Goal: Complete application form

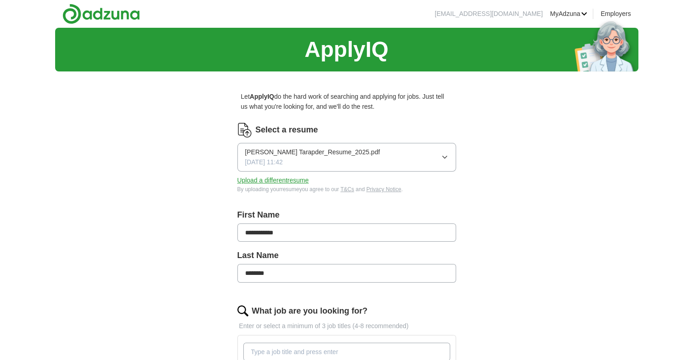
scroll to position [334, 0]
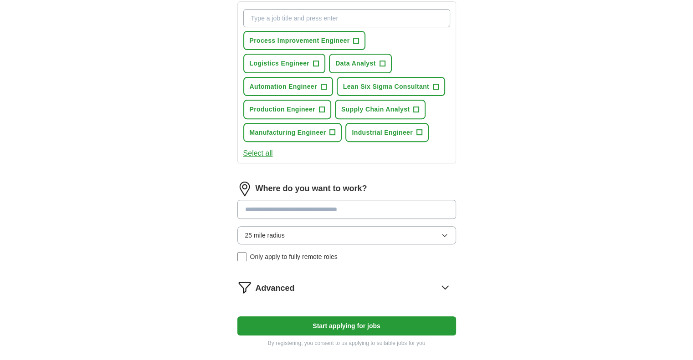
click at [402, 232] on button "25 mile radius" at bounding box center [346, 236] width 219 height 18
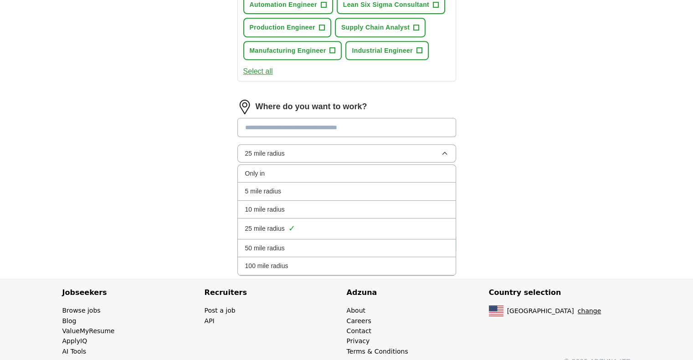
scroll to position [427, 0]
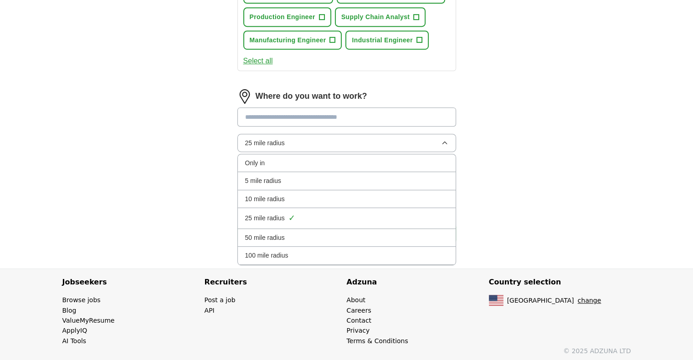
click at [274, 251] on span "100 mile radius" at bounding box center [266, 256] width 43 height 10
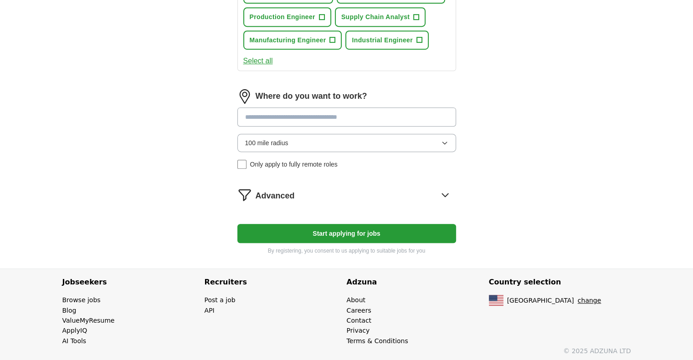
click at [305, 226] on button "Start applying for jobs" at bounding box center [346, 233] width 219 height 19
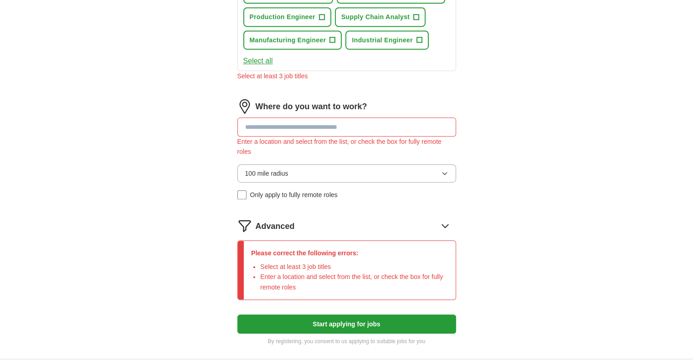
click at [273, 128] on input at bounding box center [346, 127] width 219 height 19
click at [237, 315] on button "Start applying for jobs" at bounding box center [346, 324] width 219 height 19
type input "*"
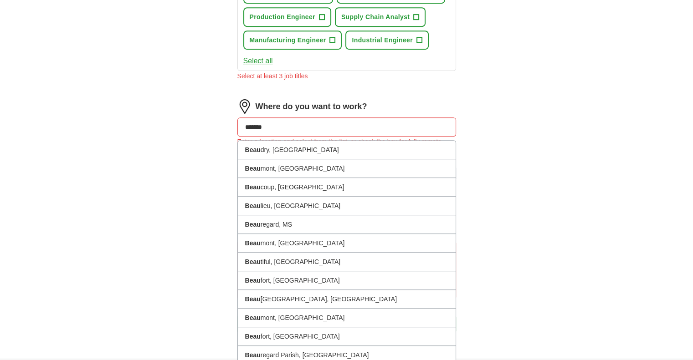
type input "********"
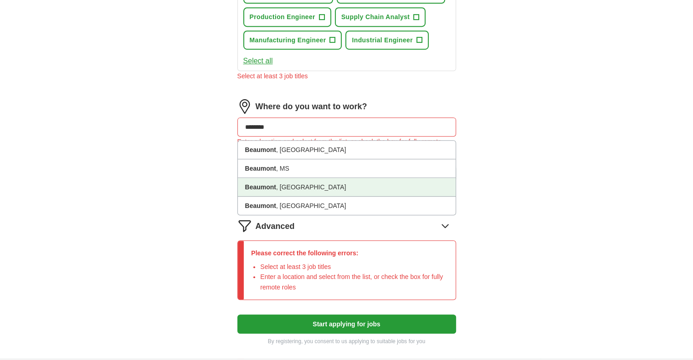
click at [277, 181] on li "[GEOGRAPHIC_DATA] , [GEOGRAPHIC_DATA]" at bounding box center [347, 187] width 218 height 19
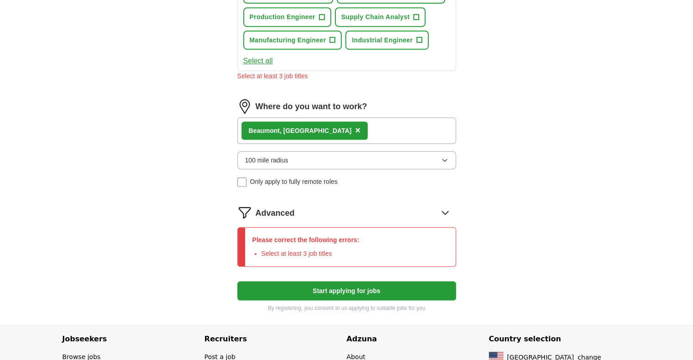
click at [299, 291] on button "Start applying for jobs" at bounding box center [346, 291] width 219 height 19
click at [365, 287] on button "Start applying for jobs" at bounding box center [346, 291] width 219 height 19
click at [443, 211] on icon at bounding box center [445, 212] width 6 height 3
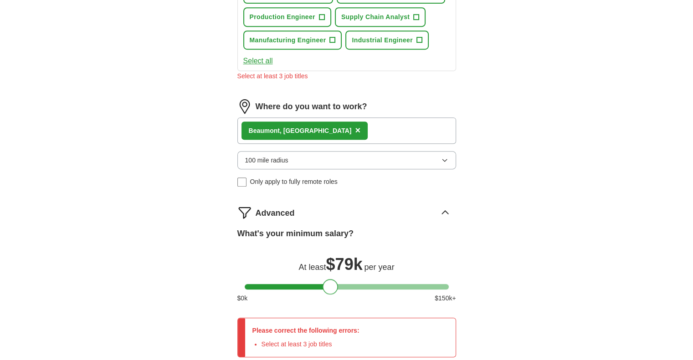
drag, startPoint x: 249, startPoint y: 288, endPoint x: 327, endPoint y: 293, distance: 77.7
click at [327, 293] on div "What's your minimum salary? At least $ 79k per year $ 0 k $ 150 k+" at bounding box center [346, 268] width 219 height 83
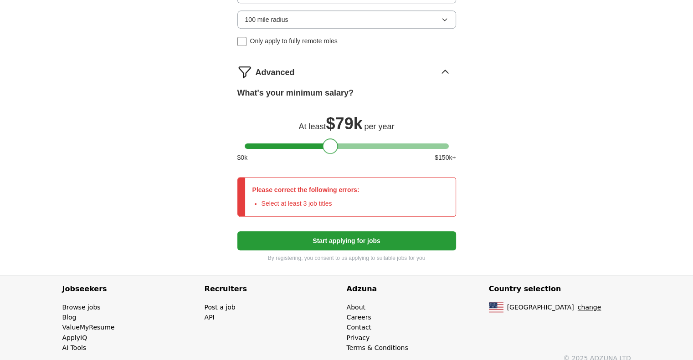
scroll to position [574, 0]
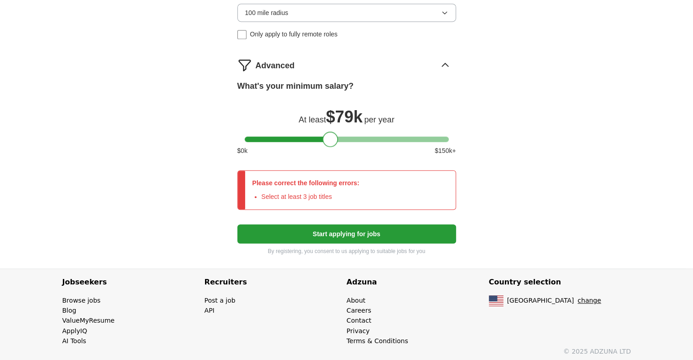
click at [326, 225] on button "Start applying for jobs" at bounding box center [346, 234] width 219 height 19
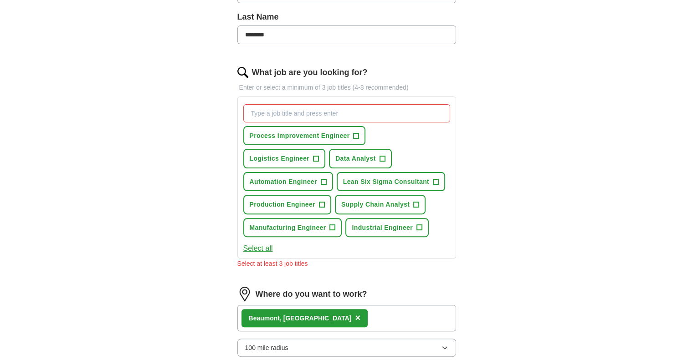
scroll to position [240, 0]
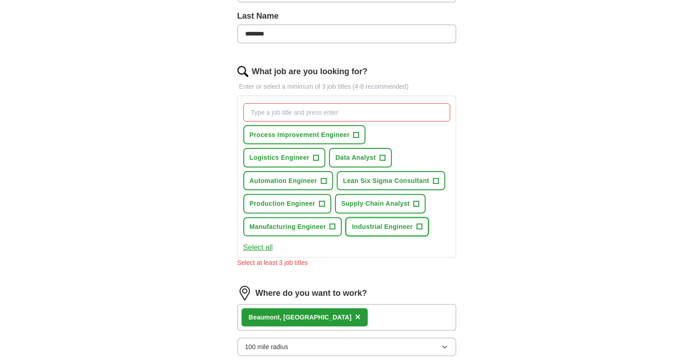
click at [373, 226] on span "Industrial Engineer" at bounding box center [382, 227] width 61 height 10
click at [381, 202] on span "Supply Chain Analyst" at bounding box center [375, 204] width 68 height 10
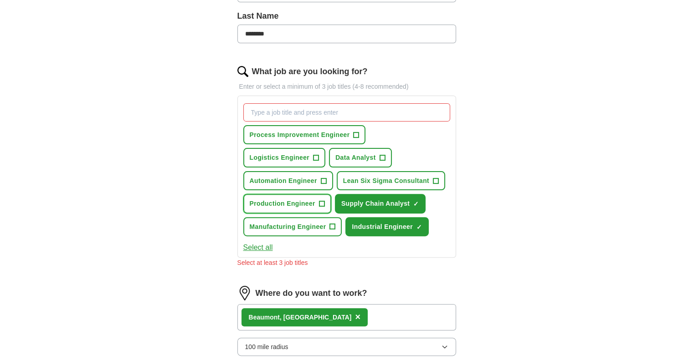
click at [272, 200] on span "Production Engineer" at bounding box center [283, 204] width 66 height 10
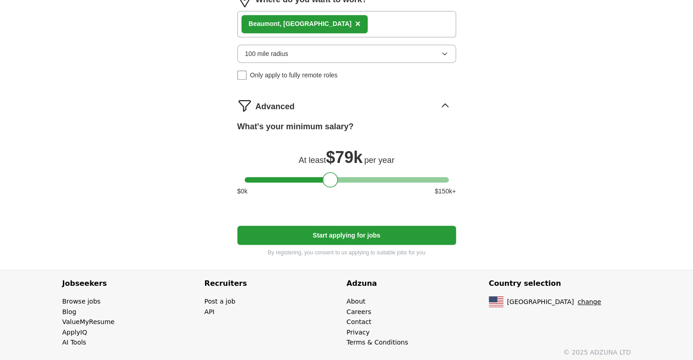
scroll to position [525, 0]
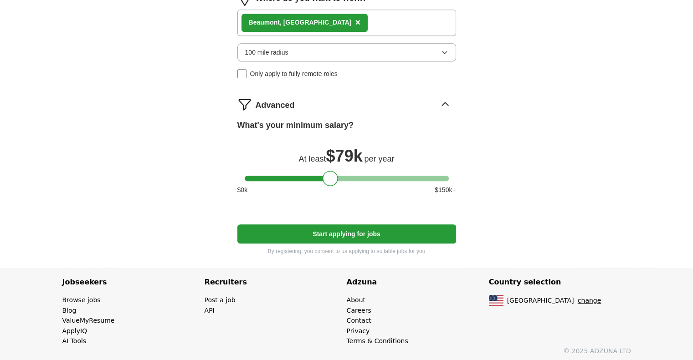
drag, startPoint x: 357, startPoint y: 233, endPoint x: 346, endPoint y: 247, distance: 17.9
click at [357, 236] on button "Start applying for jobs" at bounding box center [346, 234] width 219 height 19
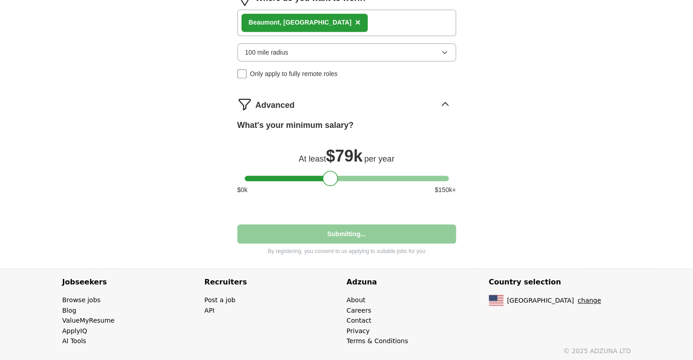
select select "**"
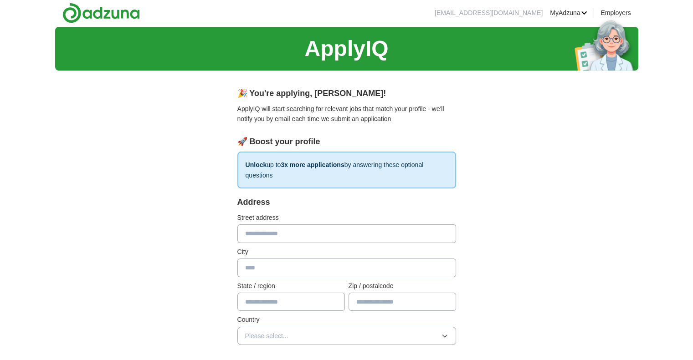
scroll to position [0, 0]
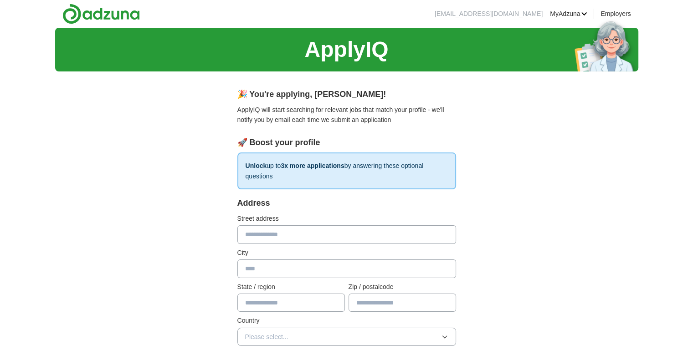
click at [295, 232] on input "text" at bounding box center [346, 235] width 219 height 18
type input "**********"
type input "********"
type input "**"
type input "*****"
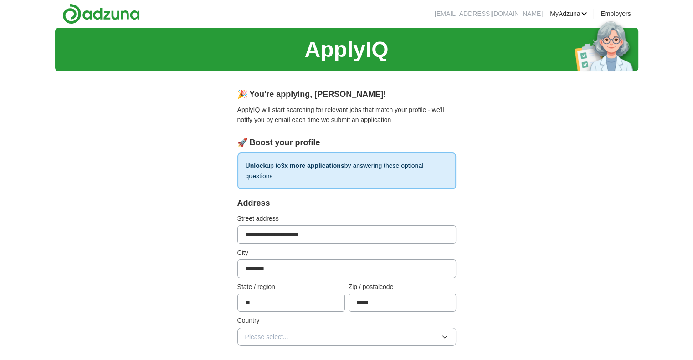
scroll to position [167, 0]
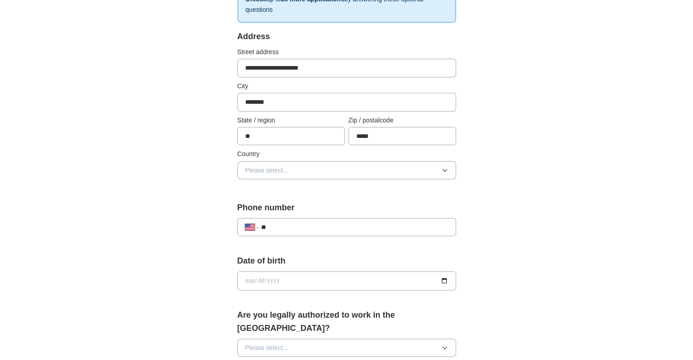
click at [299, 169] on button "Please select..." at bounding box center [346, 170] width 219 height 18
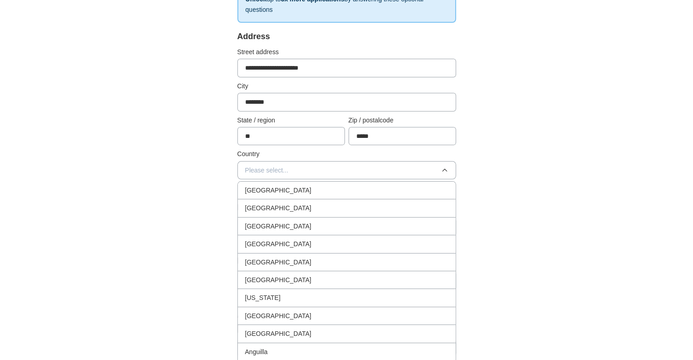
click at [291, 208] on div "[GEOGRAPHIC_DATA]" at bounding box center [346, 208] width 203 height 10
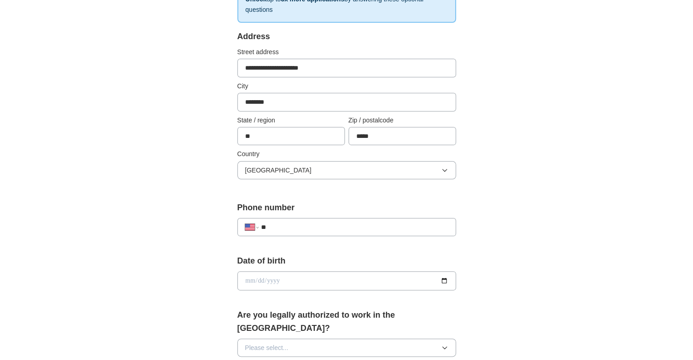
click at [282, 222] on input "**" at bounding box center [354, 227] width 187 height 10
type input "**********"
click at [448, 278] on input "date" at bounding box center [346, 281] width 219 height 19
click at [444, 278] on input "date" at bounding box center [346, 281] width 219 height 19
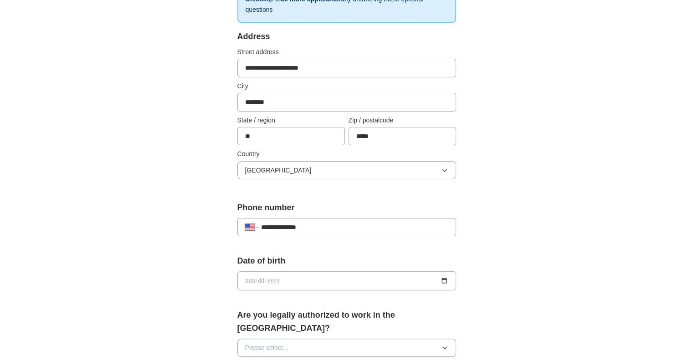
click at [444, 278] on input "date" at bounding box center [346, 281] width 219 height 19
type input "**********"
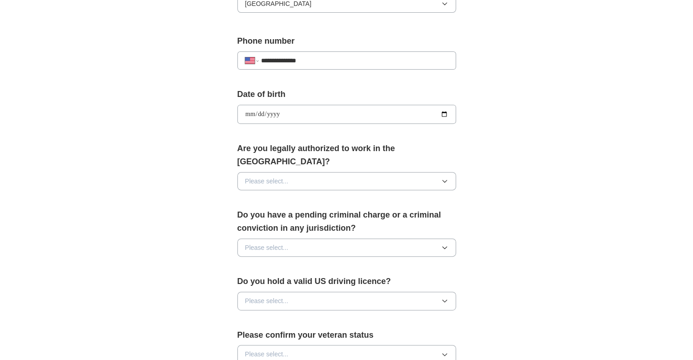
scroll to position [334, 0]
click at [324, 172] on button "Please select..." at bounding box center [346, 181] width 219 height 18
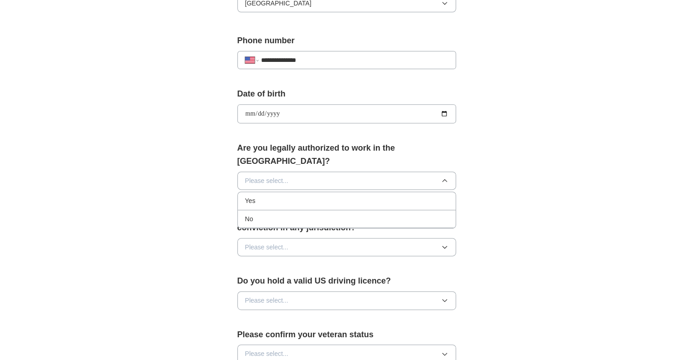
click at [297, 196] on div "Yes" at bounding box center [346, 201] width 203 height 10
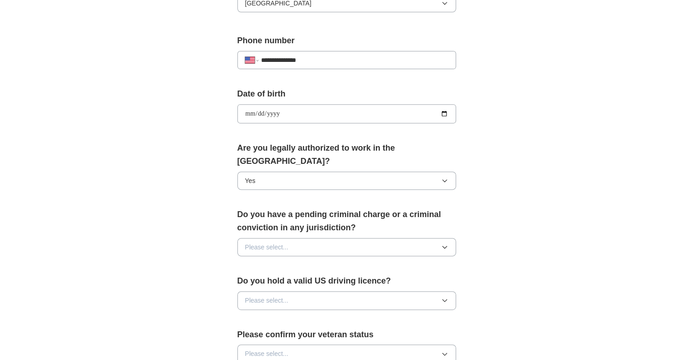
click at [304, 238] on button "Please select..." at bounding box center [346, 247] width 219 height 18
click at [281, 281] on div "No" at bounding box center [346, 286] width 203 height 10
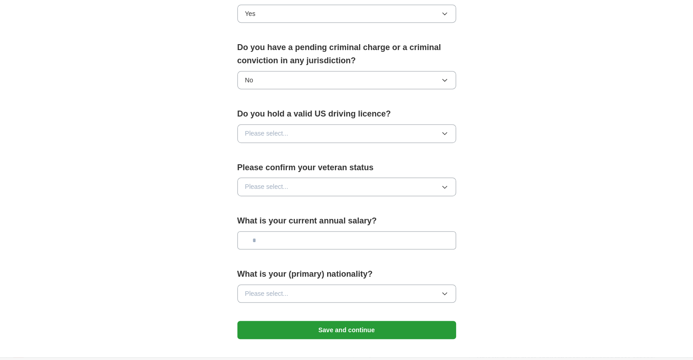
click at [320, 124] on button "Please select..." at bounding box center [346, 133] width 219 height 18
click at [282, 149] on div "Yes" at bounding box center [346, 154] width 203 height 10
click at [286, 182] on span "Please select..." at bounding box center [266, 187] width 43 height 10
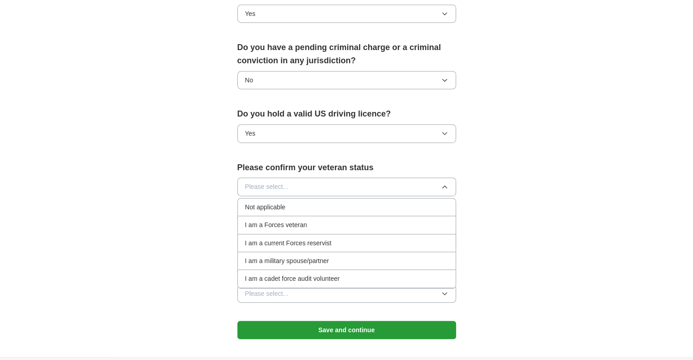
click at [281, 202] on span "Not applicable" at bounding box center [265, 207] width 41 height 10
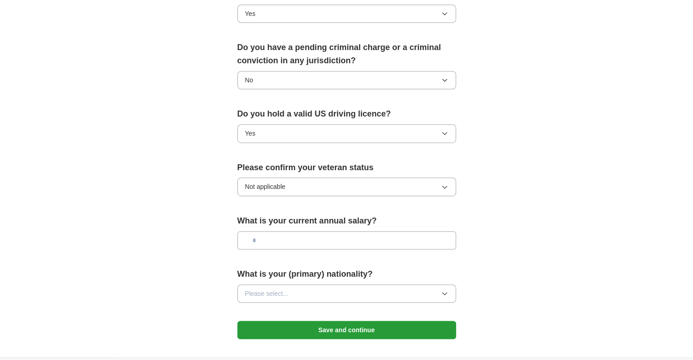
click at [292, 232] on input "text" at bounding box center [346, 241] width 219 height 18
type input "*******"
click at [272, 289] on span "Please select..." at bounding box center [266, 294] width 43 height 10
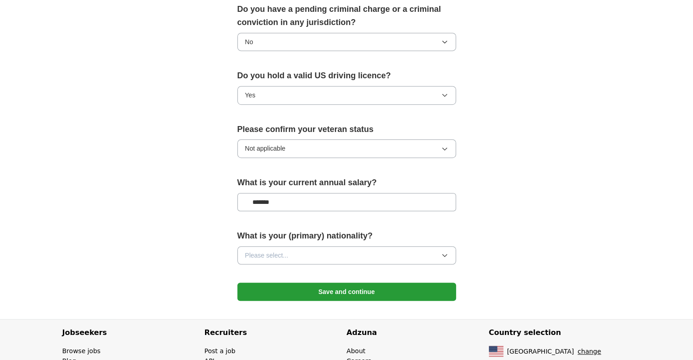
scroll to position [541, 0]
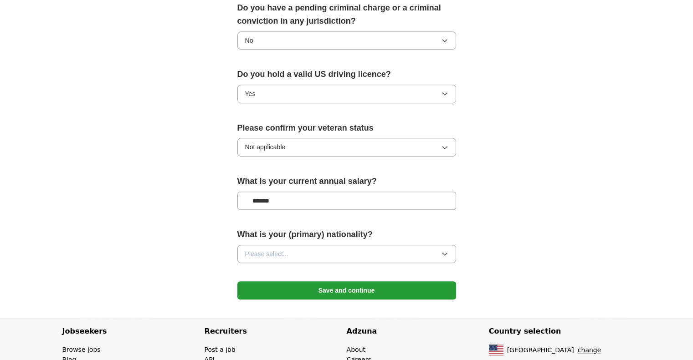
click at [441, 251] on icon "button" at bounding box center [444, 254] width 7 height 7
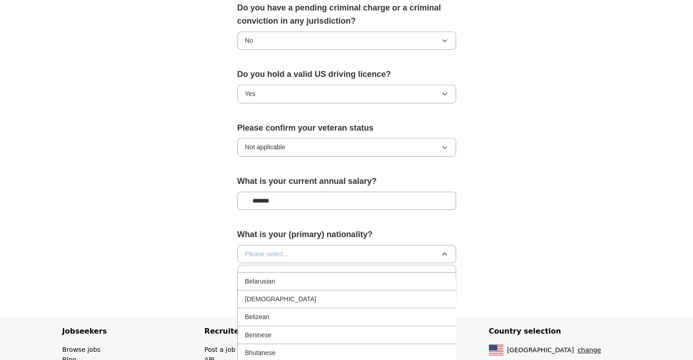
scroll to position [167, 0]
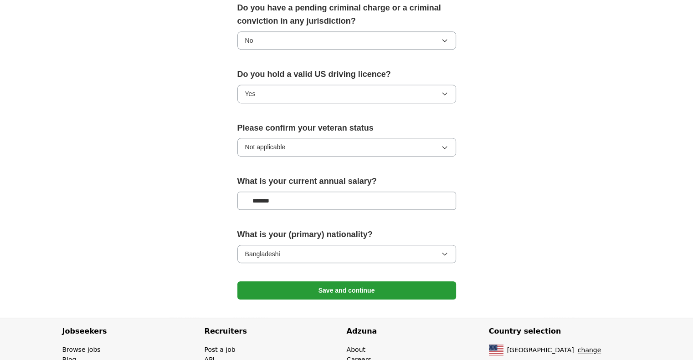
click at [297, 282] on button "Save and continue" at bounding box center [346, 291] width 219 height 18
